Goal: Navigation & Orientation: Find specific page/section

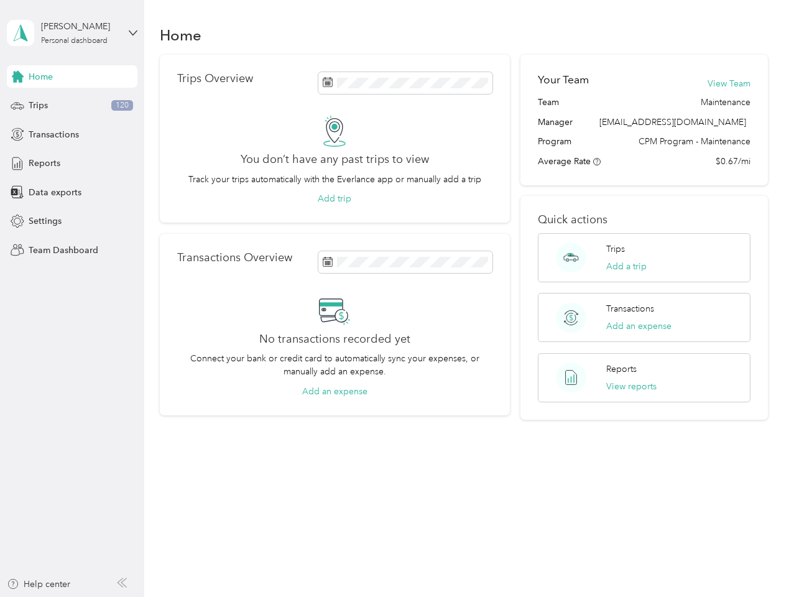
click at [394, 299] on div "No transactions recorded yet Connect your bank or credit card to automatically …" at bounding box center [334, 346] width 315 height 103
click at [72, 33] on div "[PERSON_NAME]" at bounding box center [80, 26] width 78 height 13
click at [72, 76] on div "You’re signed in as [EMAIL_ADDRESS][DOMAIN_NAME] Team dashboard Personal dashbo…" at bounding box center [138, 108] width 262 height 127
